Goal: Transaction & Acquisition: Subscribe to service/newsletter

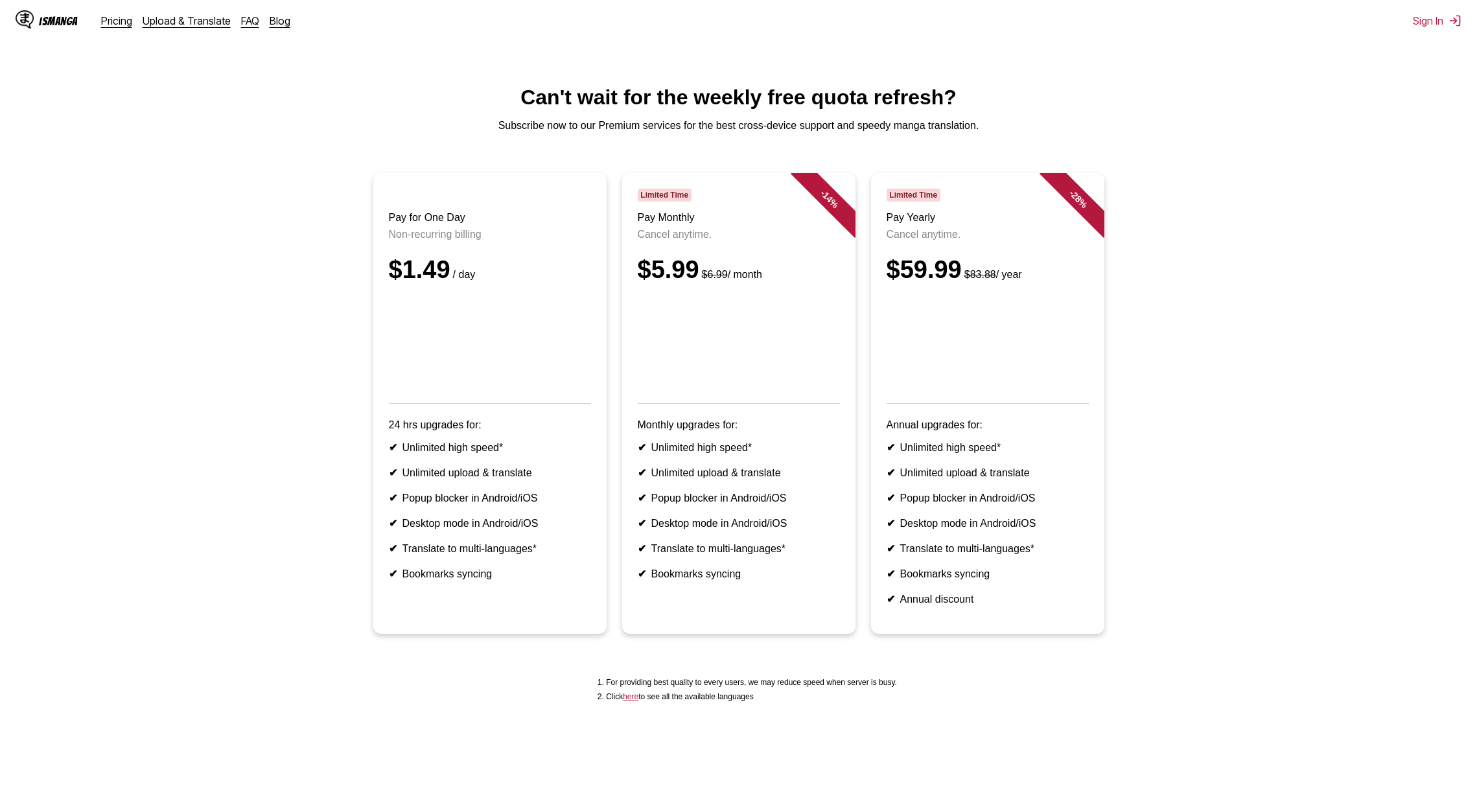
click at [363, 131] on p "Subscribe now to our Premium services for the best cross-device support and spe…" at bounding box center [738, 126] width 1456 height 12
click at [1431, 25] on button "Sign In" at bounding box center [1437, 21] width 49 height 13
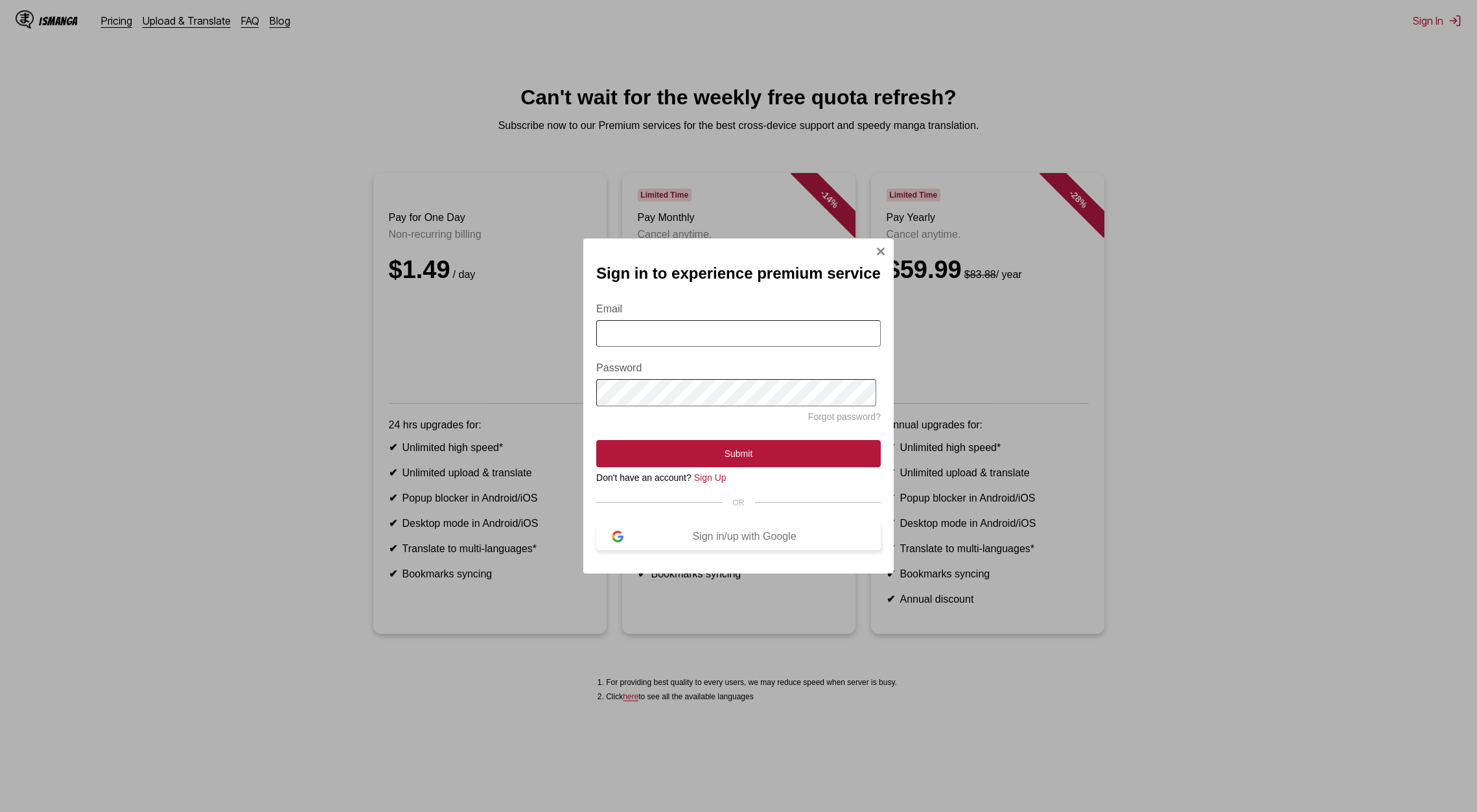
click at [699, 539] on div "Sign in/up with Google" at bounding box center [743, 536] width 241 height 12
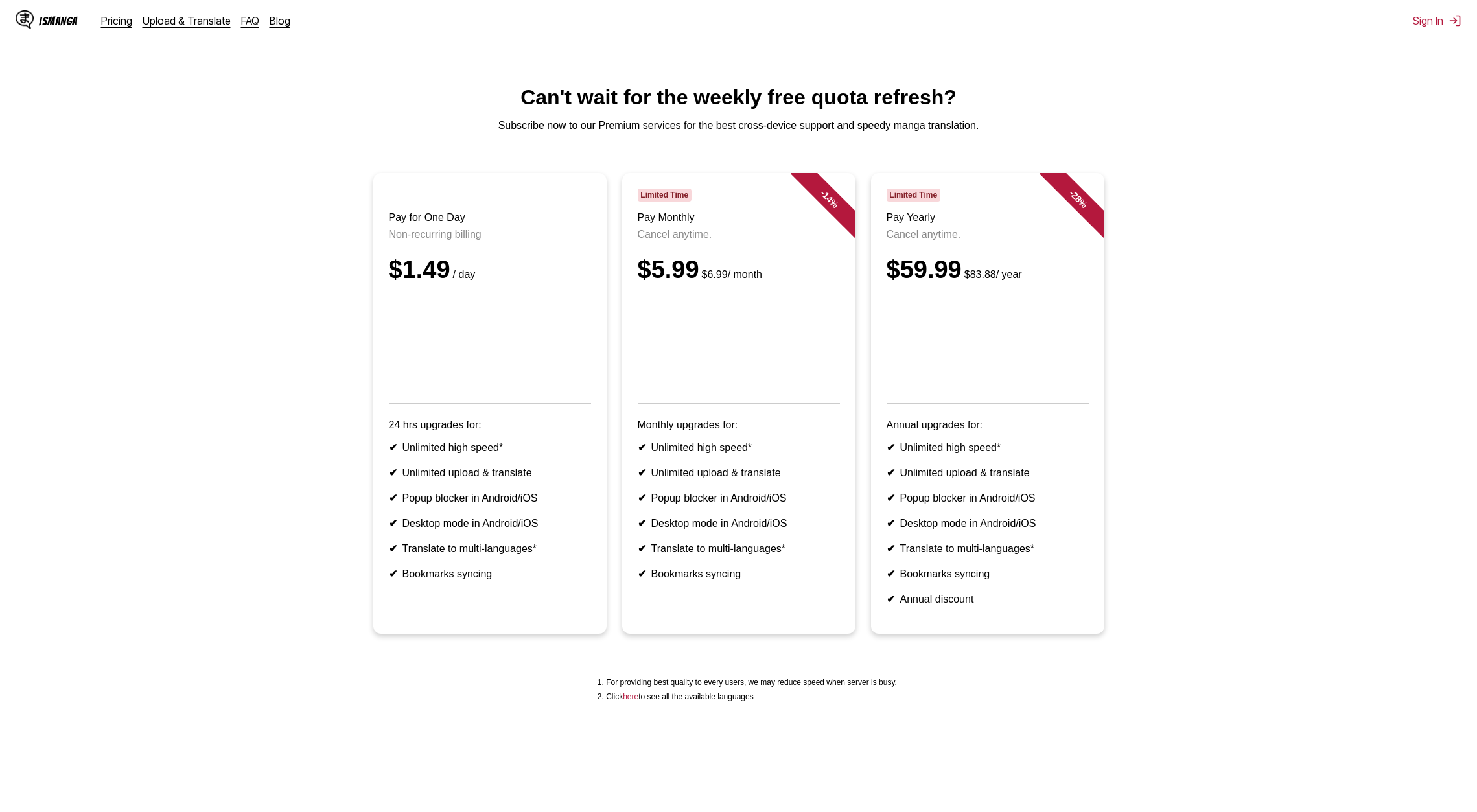
click at [1452, 31] on div "IsManga Pricing Upload & Translate FAQ Blog Sign In Pricing Upload & Translate …" at bounding box center [738, 21] width 1477 height 42
click at [1449, 27] on div "IsManga Pricing Upload & Translate FAQ Blog Sign In Pricing Upload & Translate …" at bounding box center [738, 21] width 1477 height 42
click at [1444, 24] on button "Sign In" at bounding box center [1437, 21] width 49 height 13
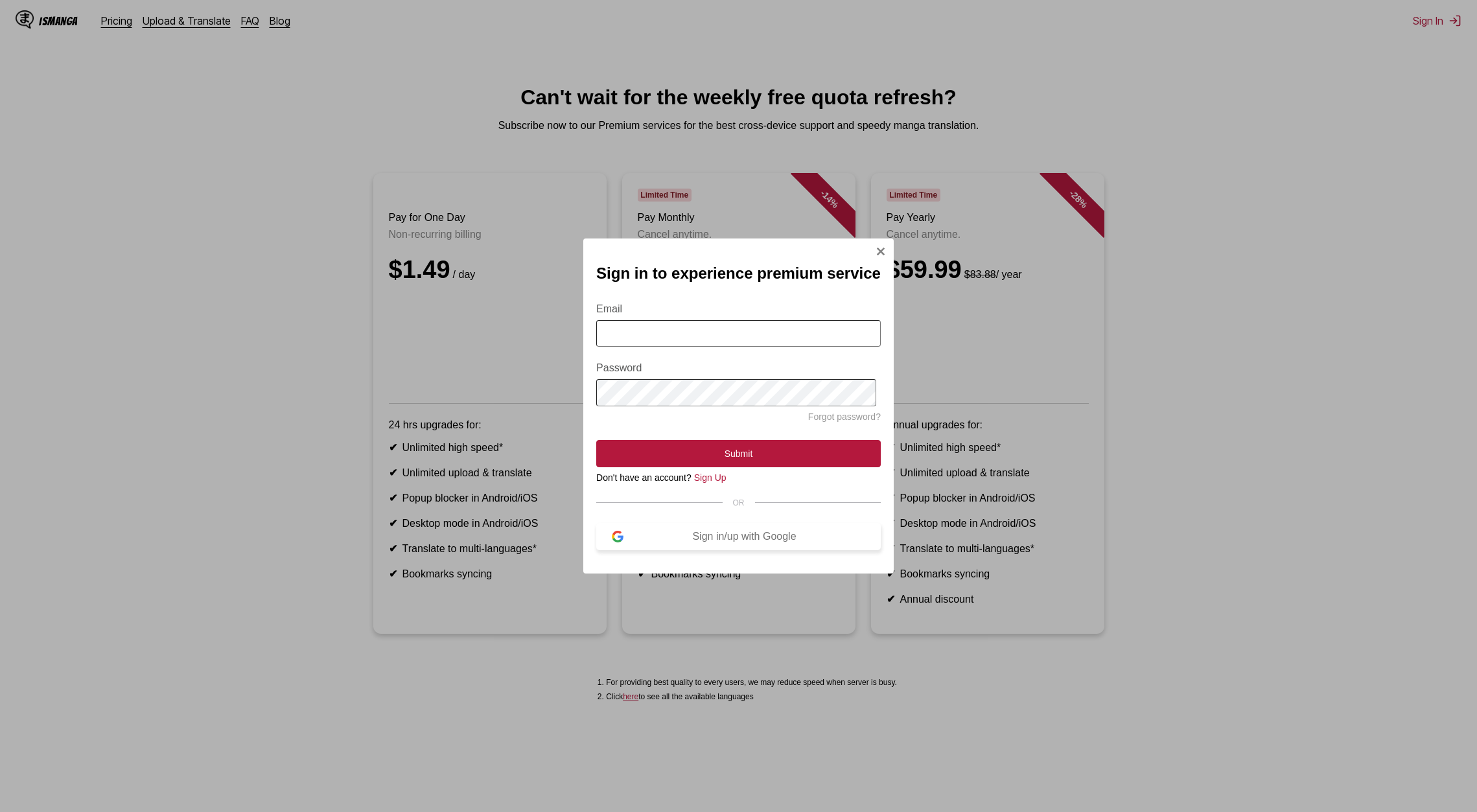
click at [724, 541] on div "Sign in/up with Google" at bounding box center [743, 536] width 241 height 12
